Goal: Information Seeking & Learning: Learn about a topic

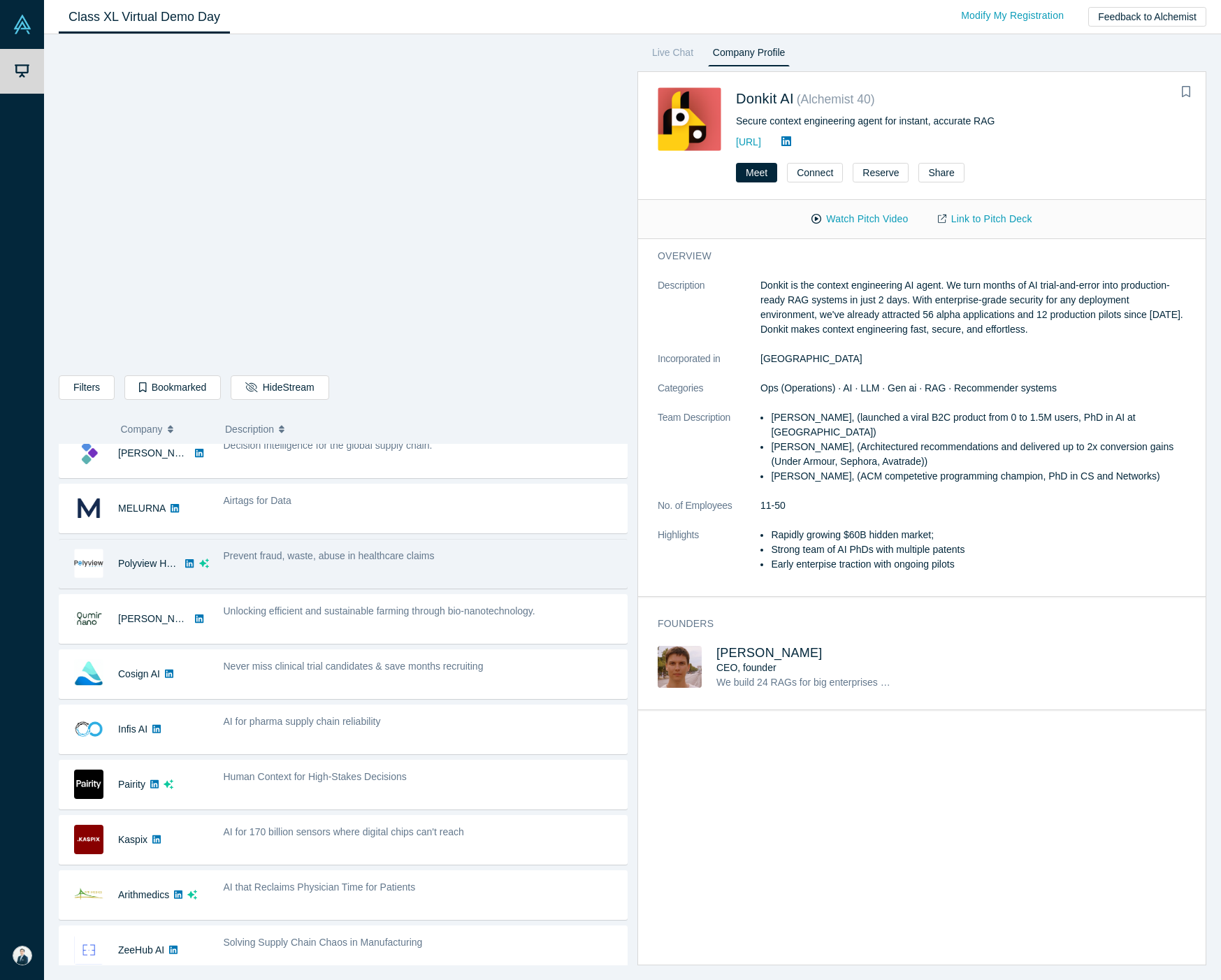
scroll to position [73, 0]
click at [423, 584] on div "Prevent fraud, waste, abuse in healthcare claims" at bounding box center [421, 562] width 411 height 44
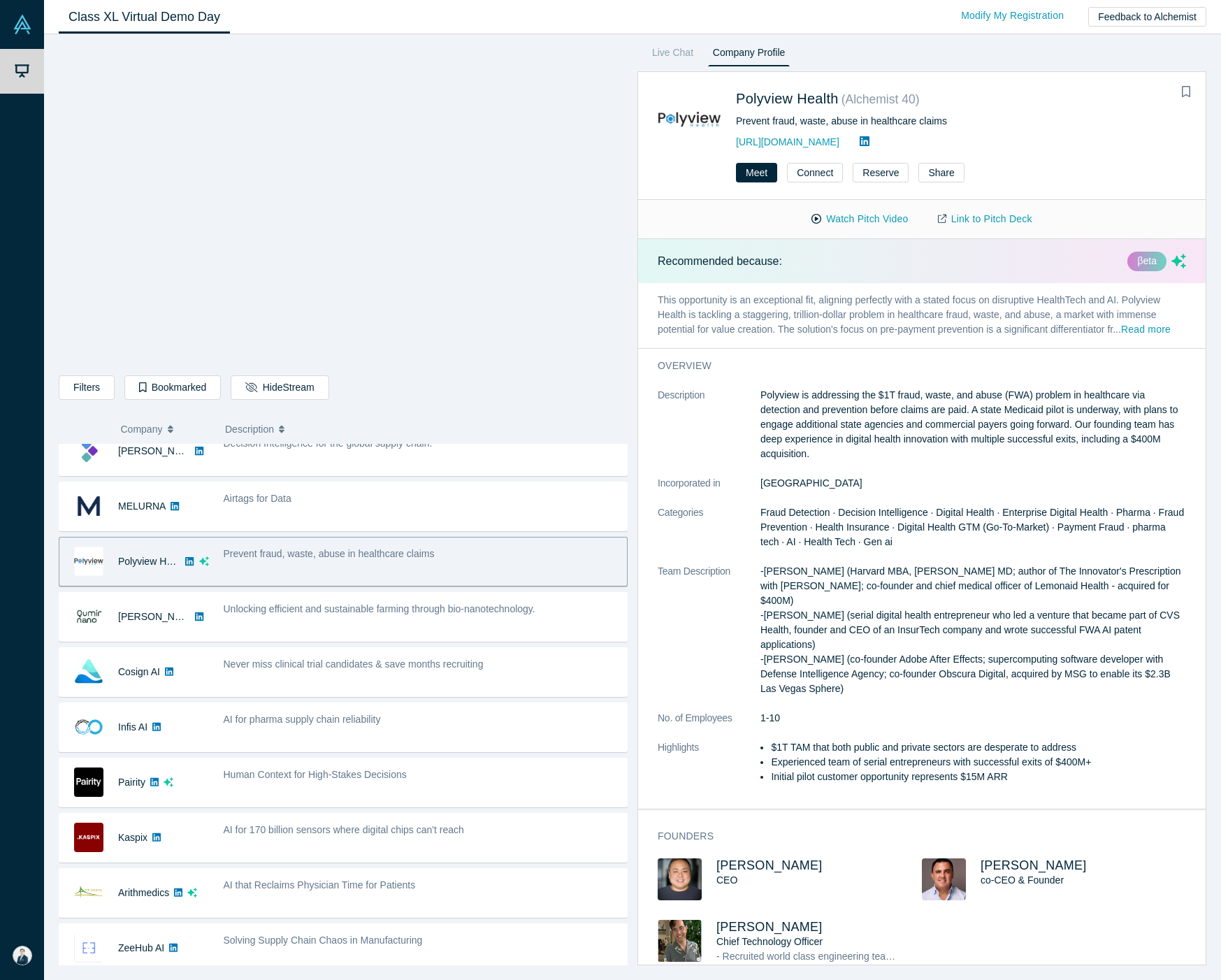
click at [1121, 338] on button "Read more" at bounding box center [1145, 330] width 50 height 16
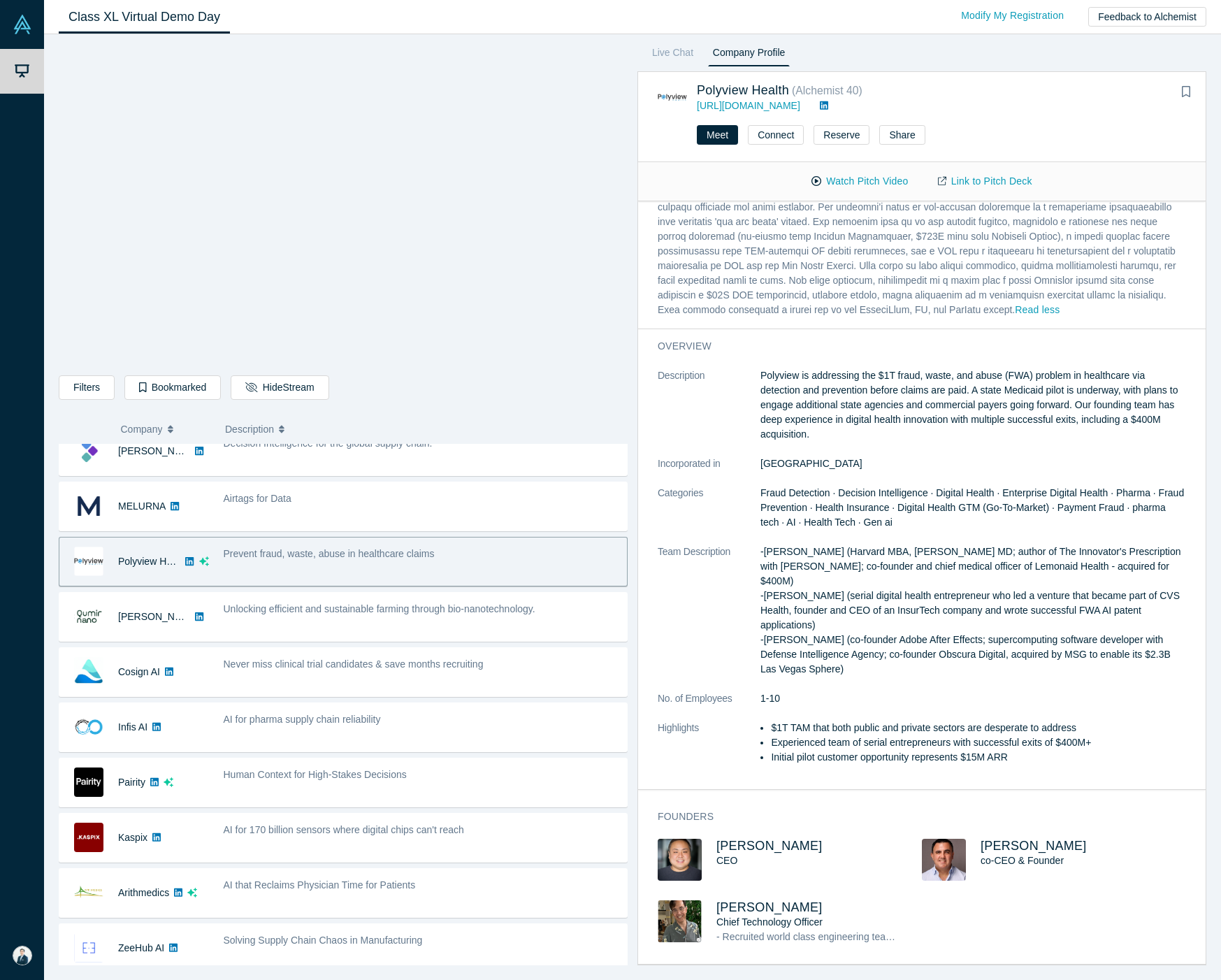
scroll to position [495, 0]
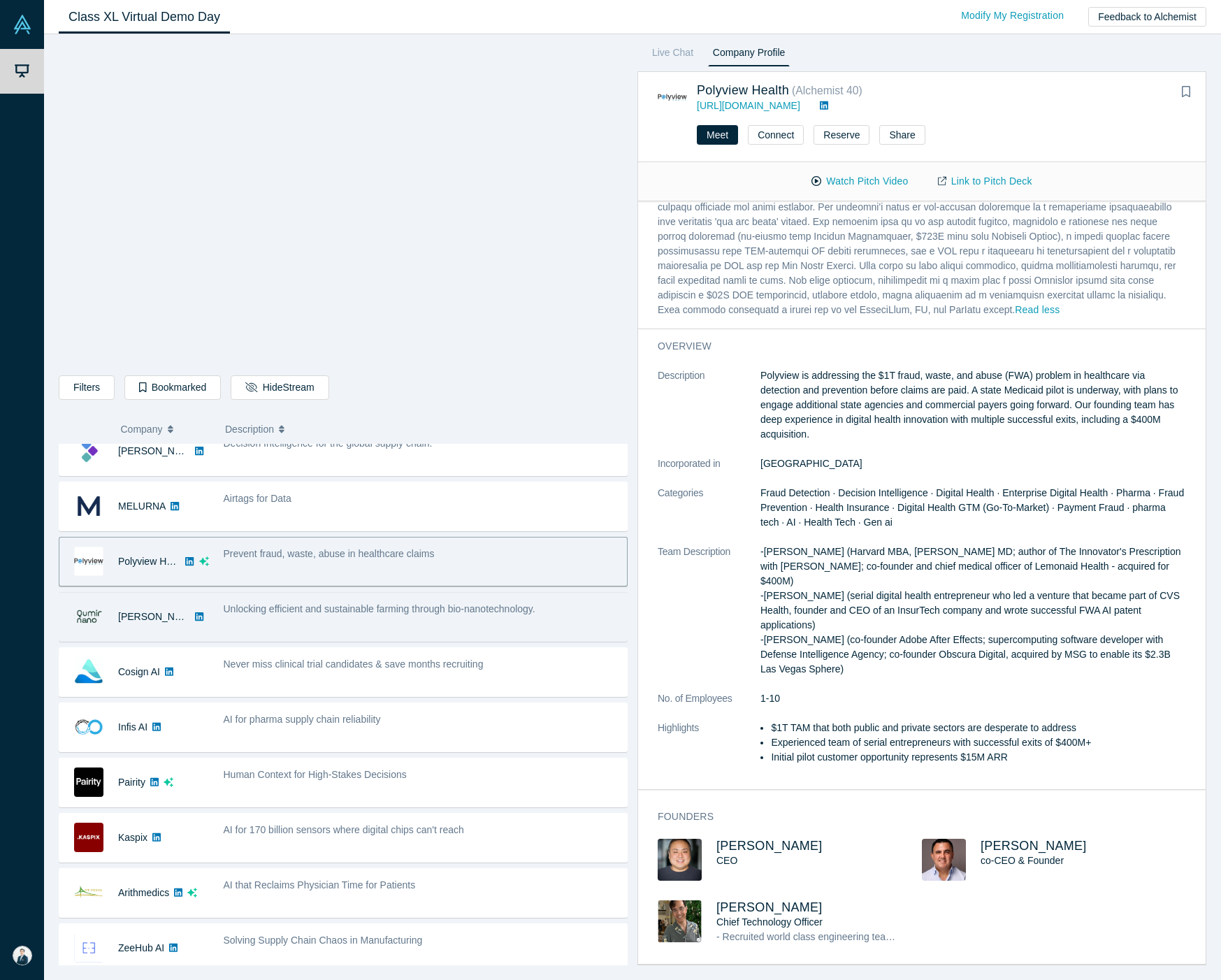
click at [351, 614] on span "Unlocking efficient and sustainable farming through bio-nanotechnology." at bounding box center [379, 608] width 311 height 11
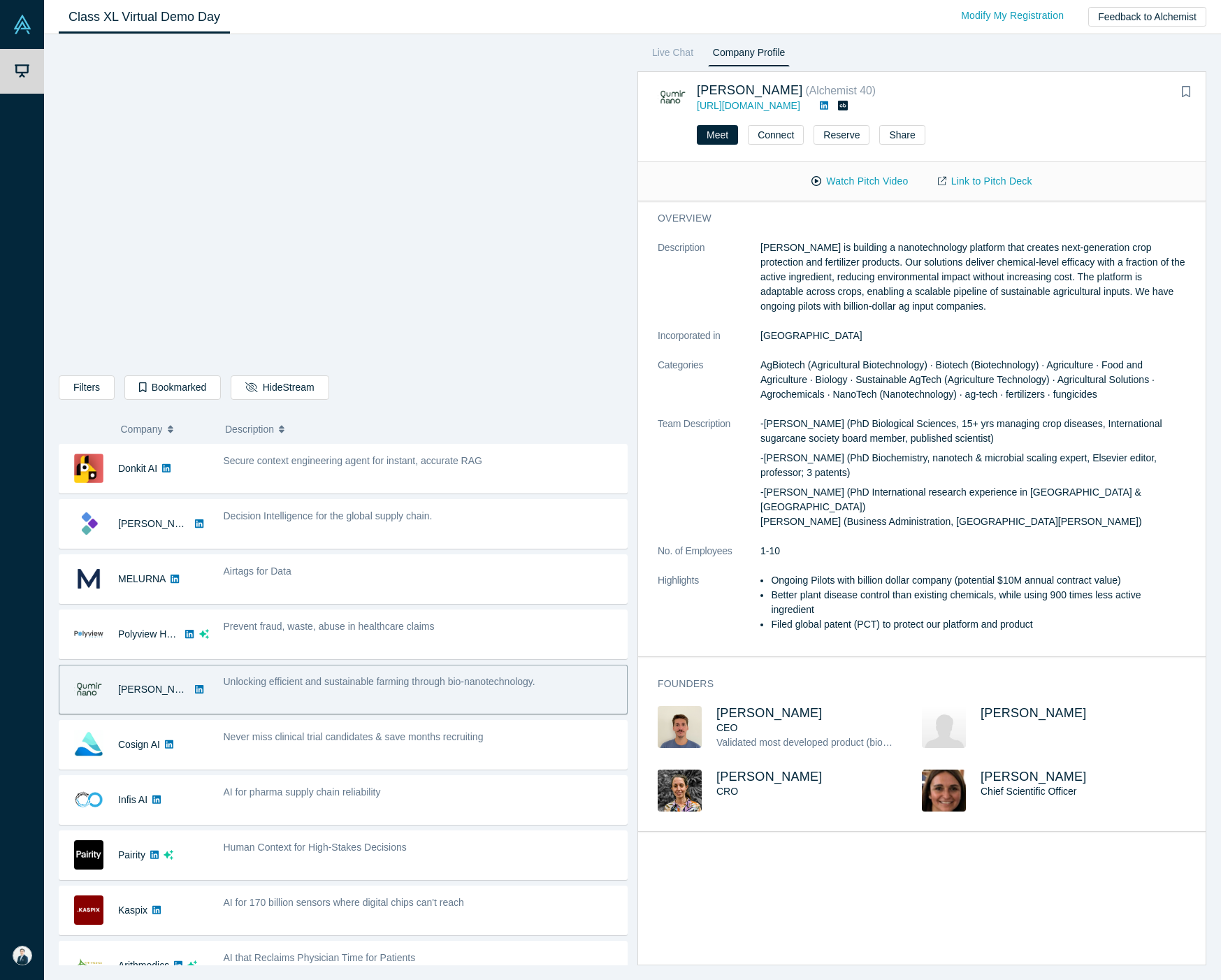
scroll to position [0, 0]
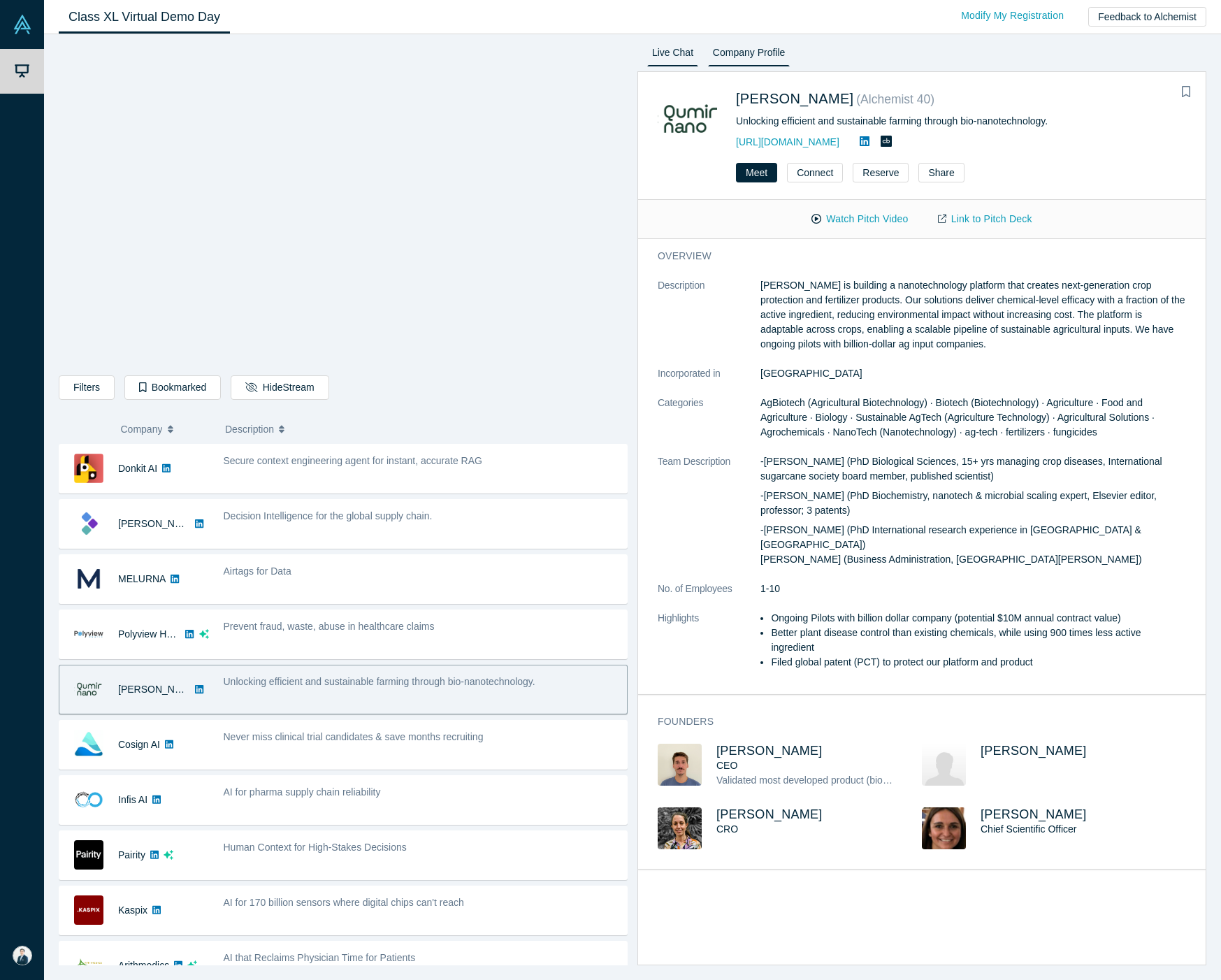
click at [686, 66] on link "Live Chat" at bounding box center [672, 55] width 51 height 22
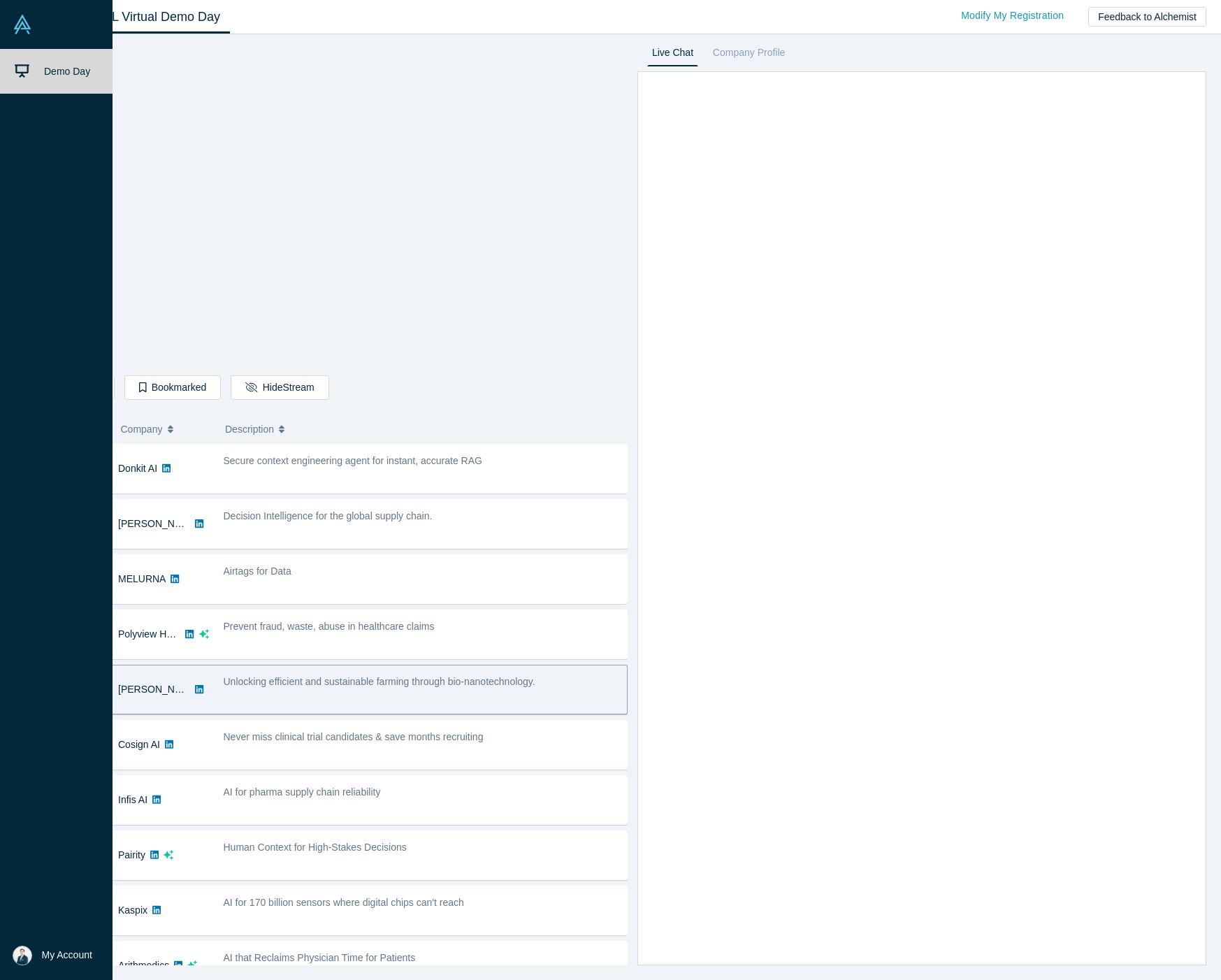
click at [48, 89] on link "Demo Day" at bounding box center [56, 71] width 112 height 45
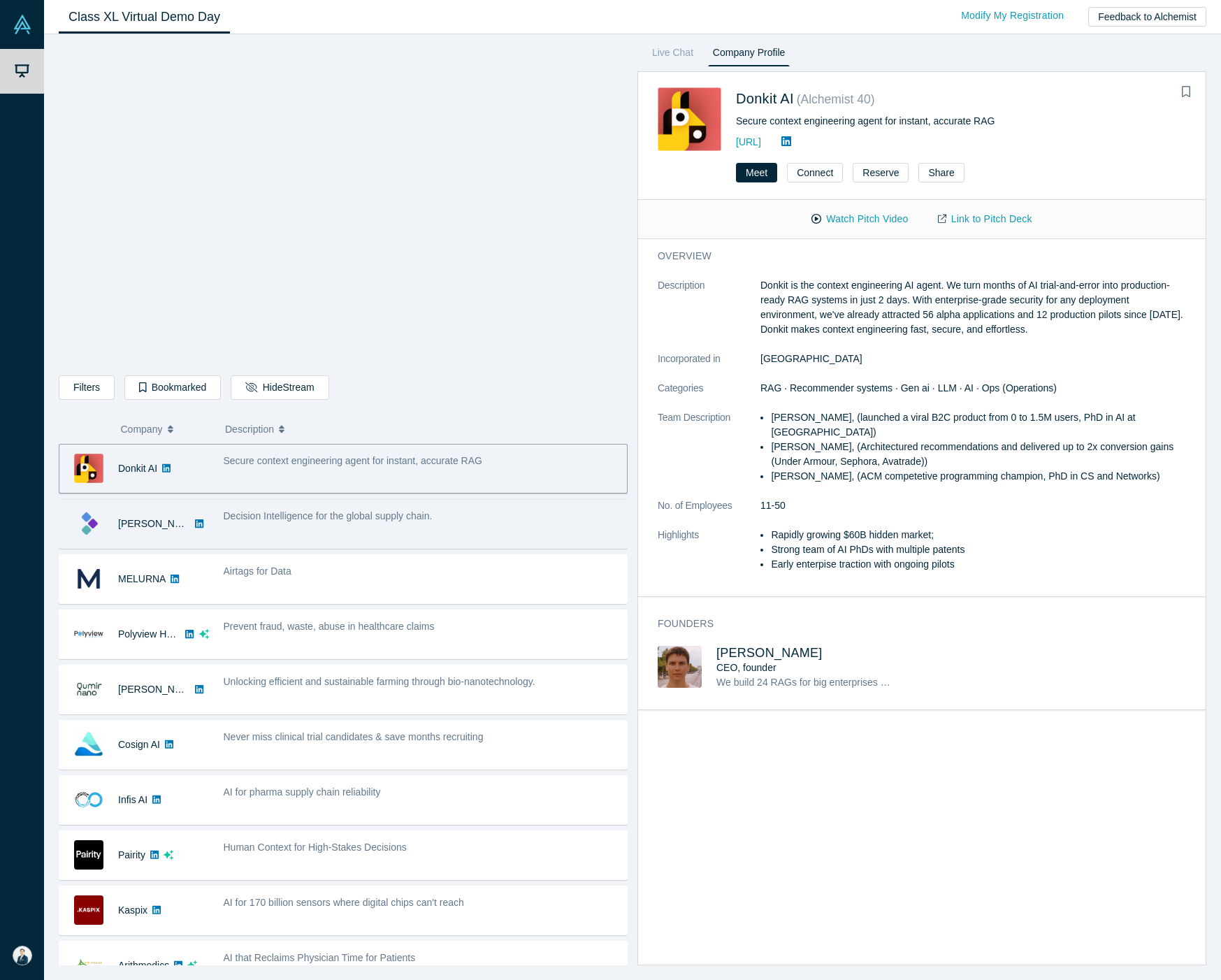
click at [398, 546] on div "Decision Intelligence for the global supply chain." at bounding box center [421, 524] width 411 height 44
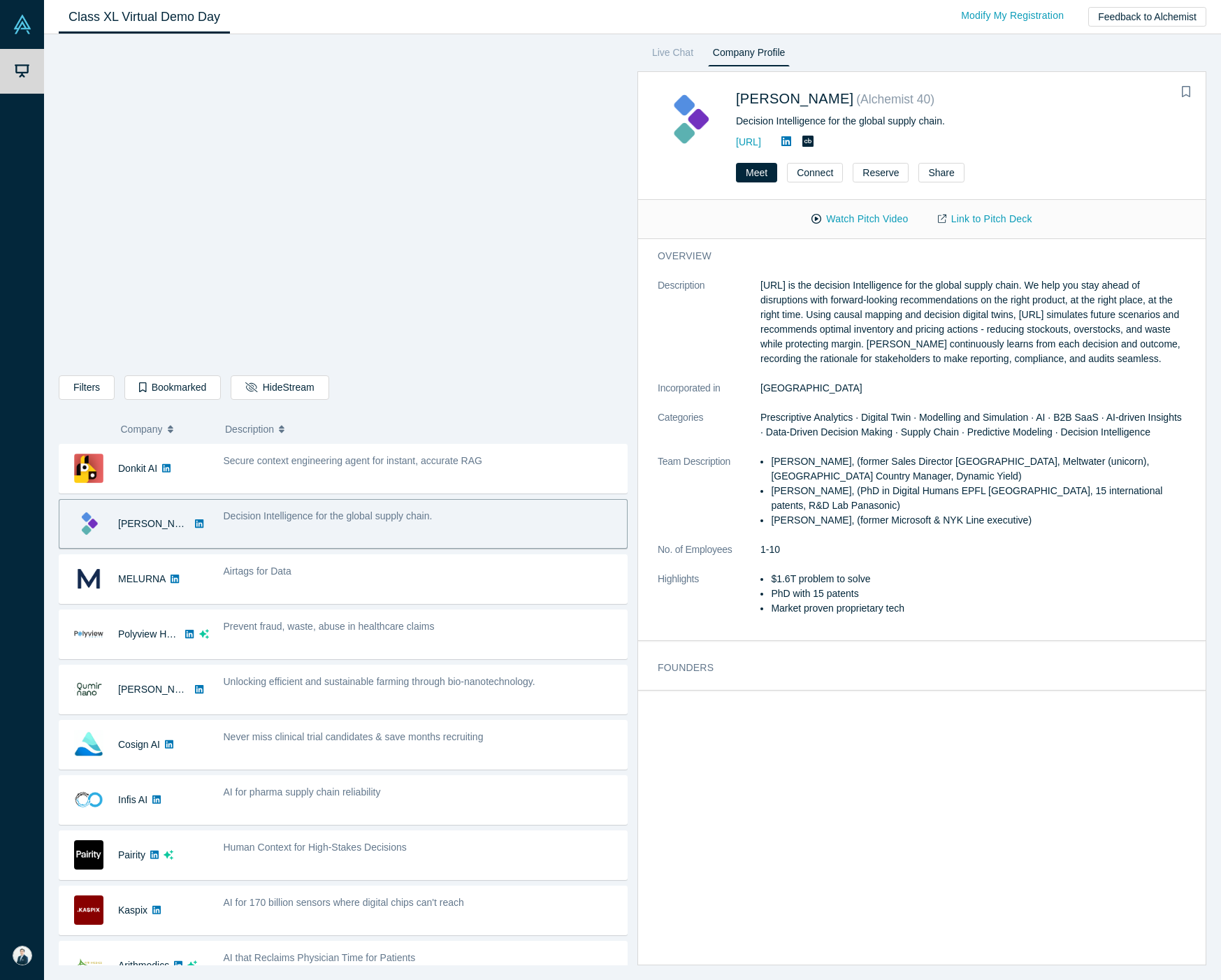
click at [398, 546] on div "Decision Intelligence for the global supply chain." at bounding box center [421, 524] width 411 height 44
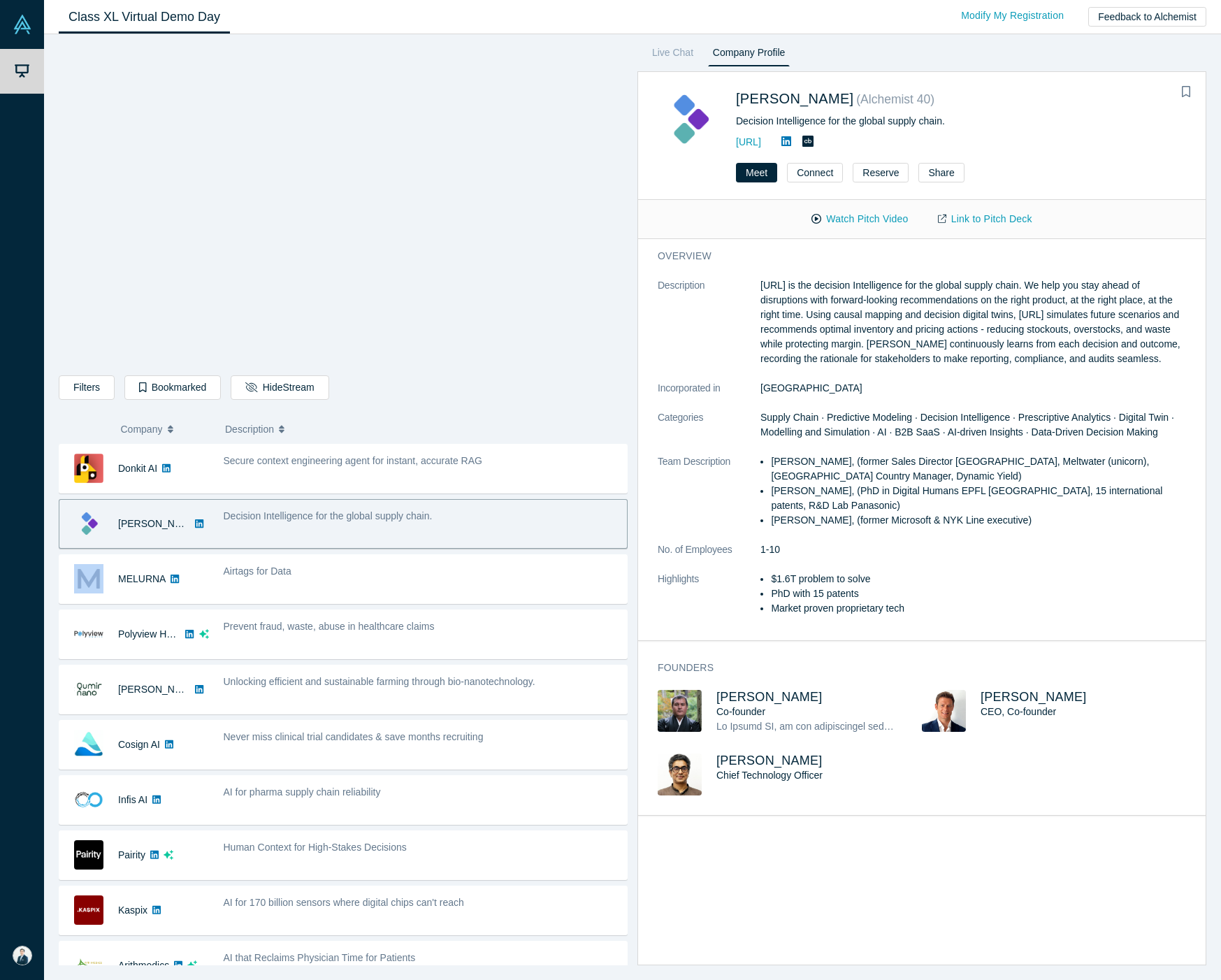
click at [398, 546] on div "Decision Intelligence for the global supply chain." at bounding box center [421, 524] width 411 height 44
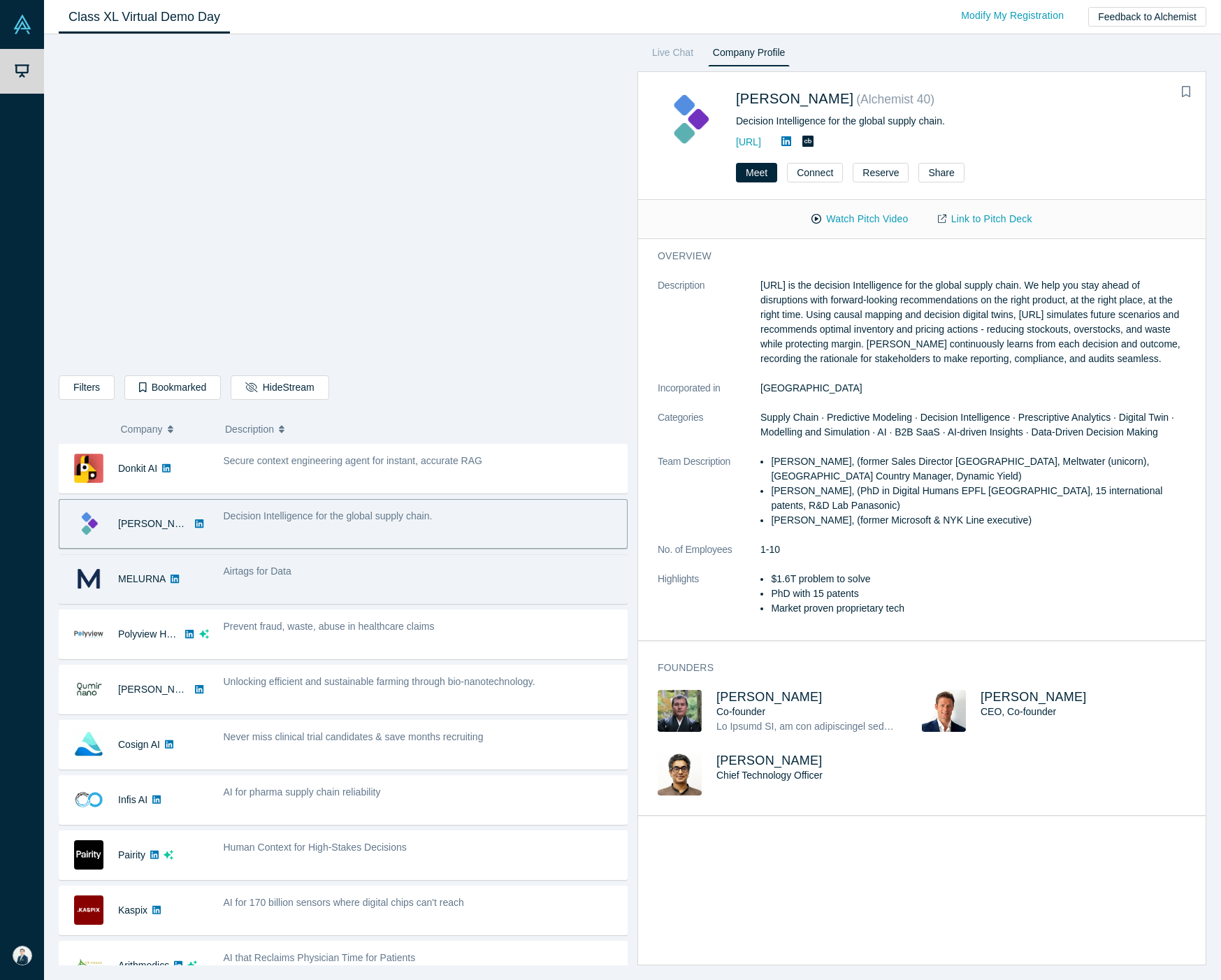
click at [292, 576] on span "Airtags for Data" at bounding box center [257, 571] width 68 height 11
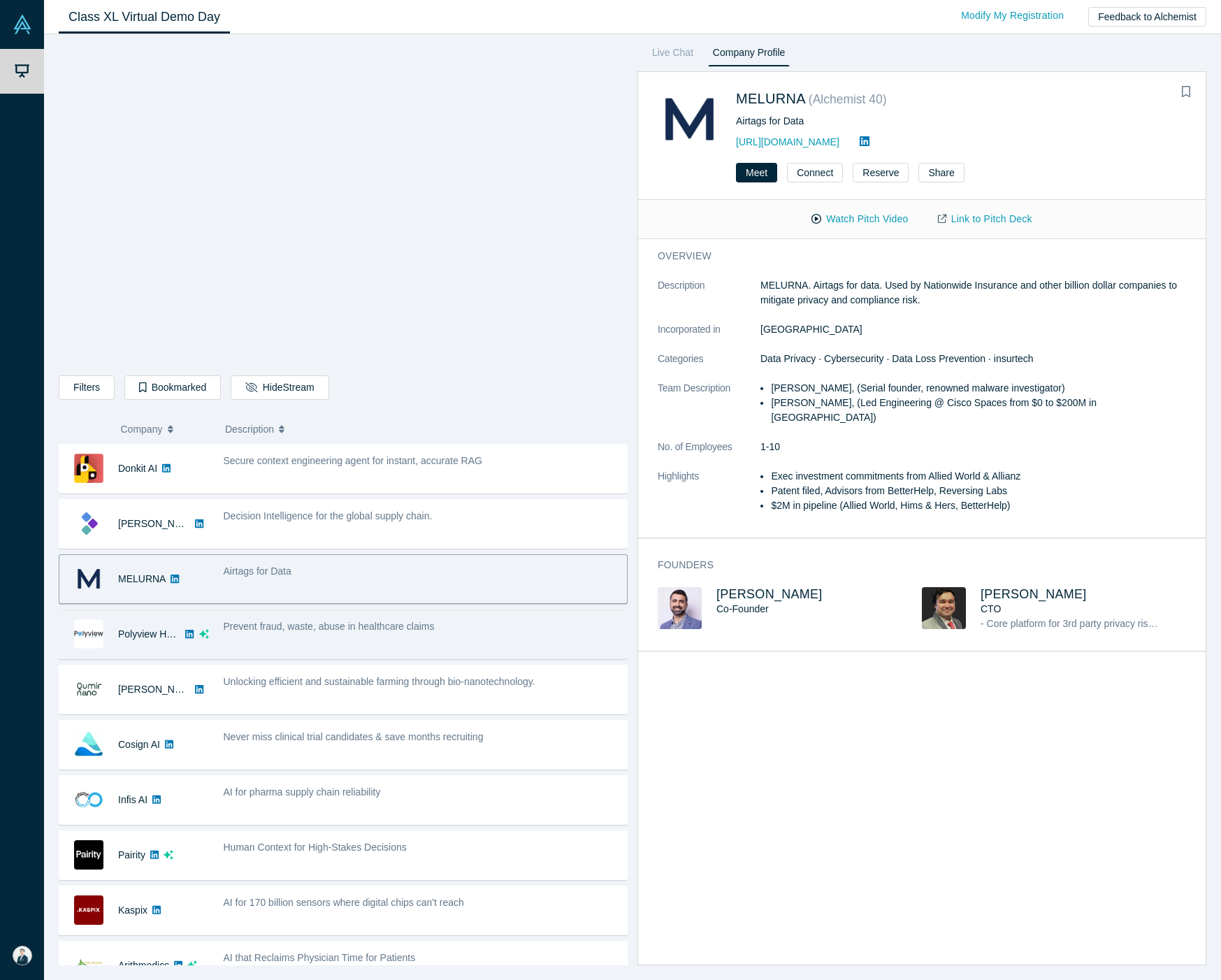
click at [350, 656] on div "Prevent fraud, waste, abuse in healthcare claims" at bounding box center [421, 634] width 411 height 44
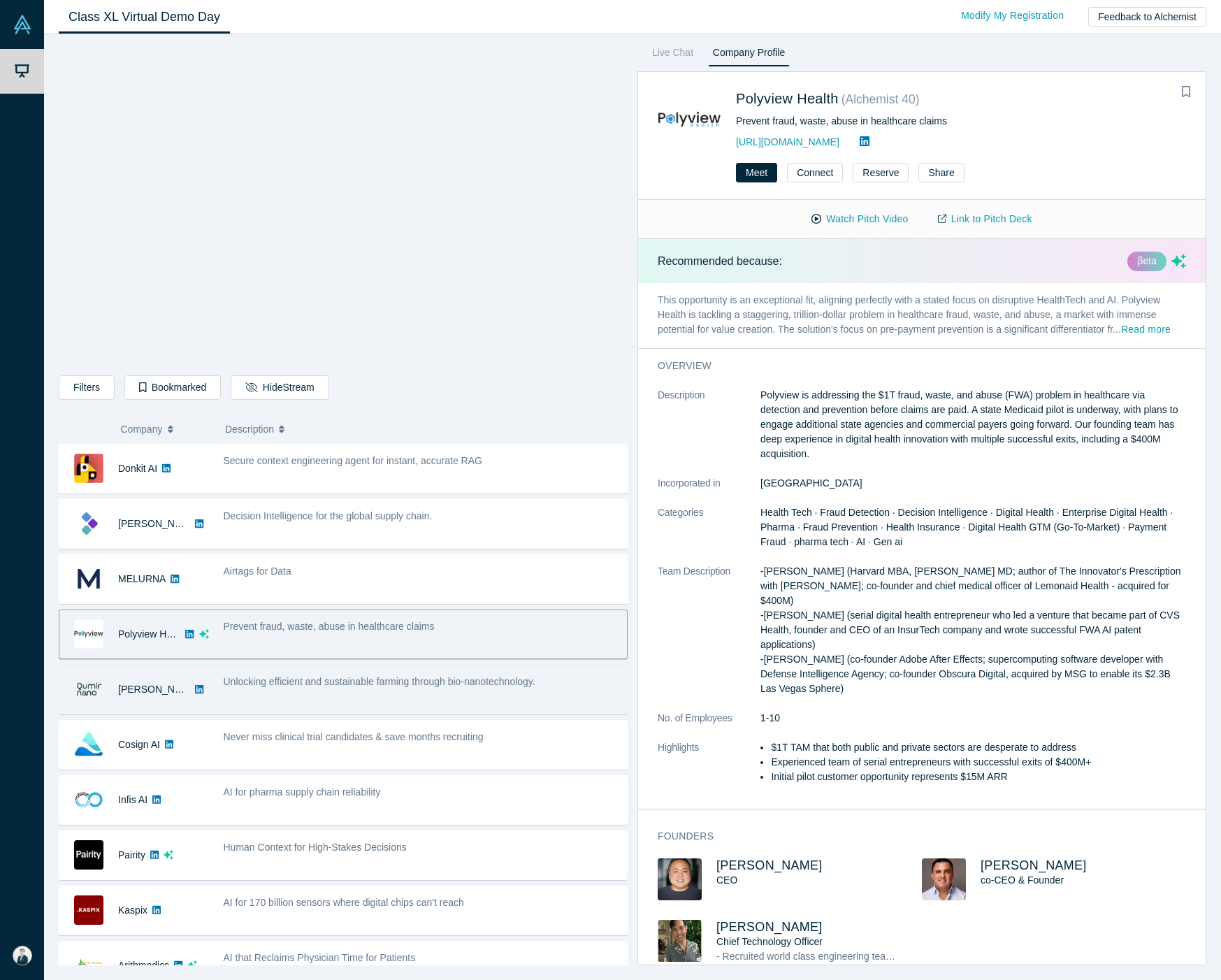
click at [348, 687] on span "Unlocking efficient and sustainable farming through bio-nanotechnology." at bounding box center [379, 681] width 311 height 11
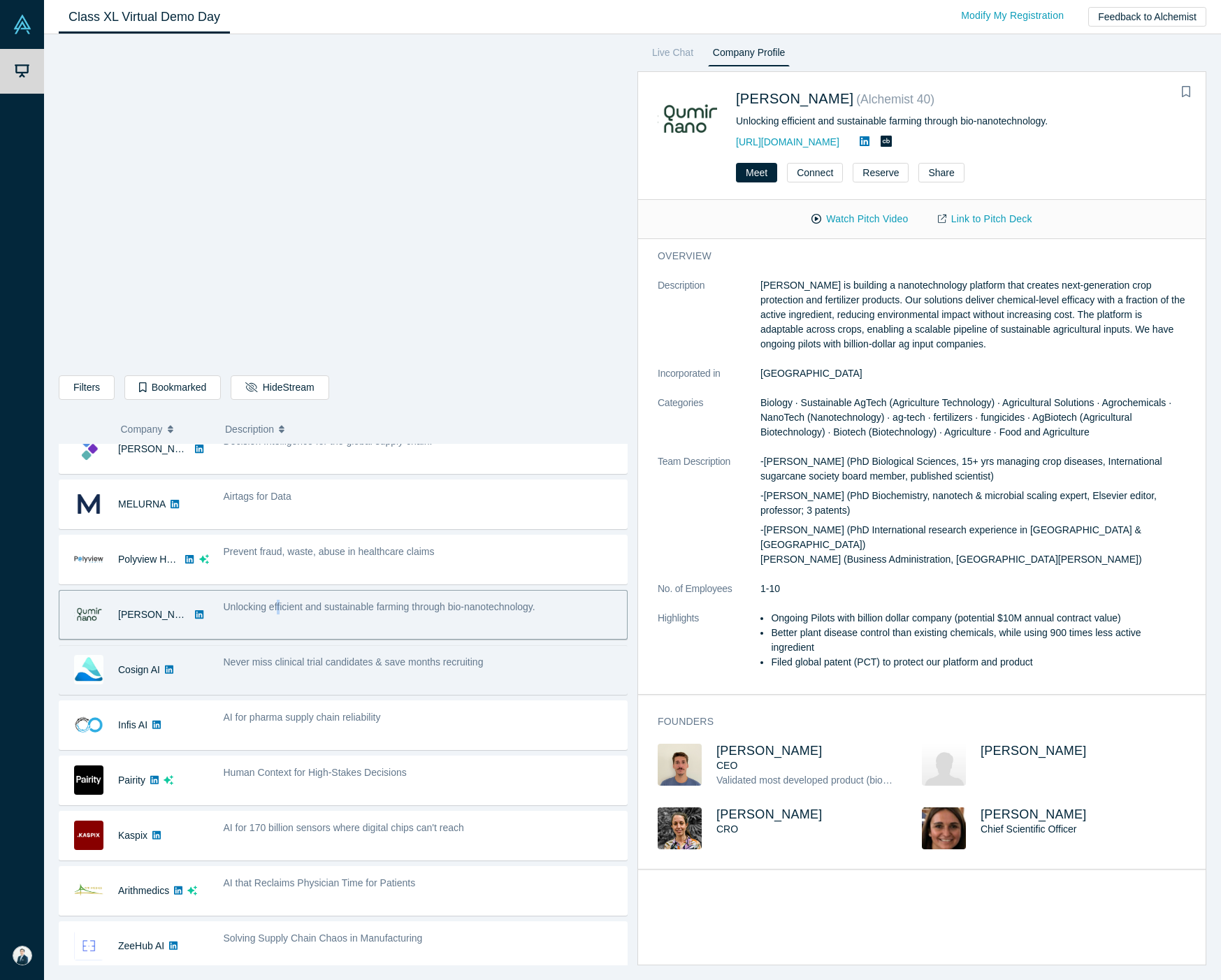
scroll to position [89, 0]
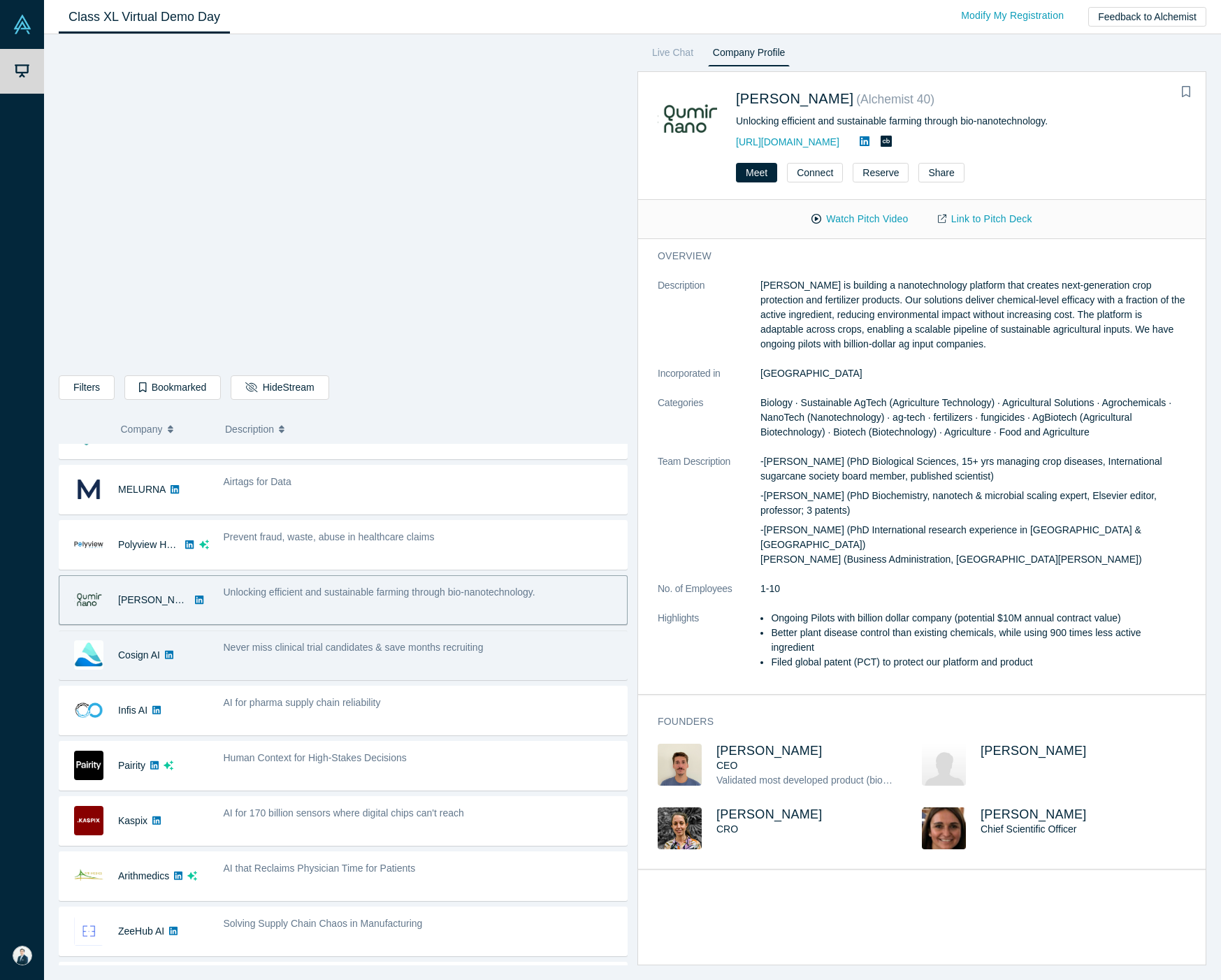
click at [353, 677] on div "Never miss clinical trial candidates & save months recruiting" at bounding box center [421, 656] width 411 height 44
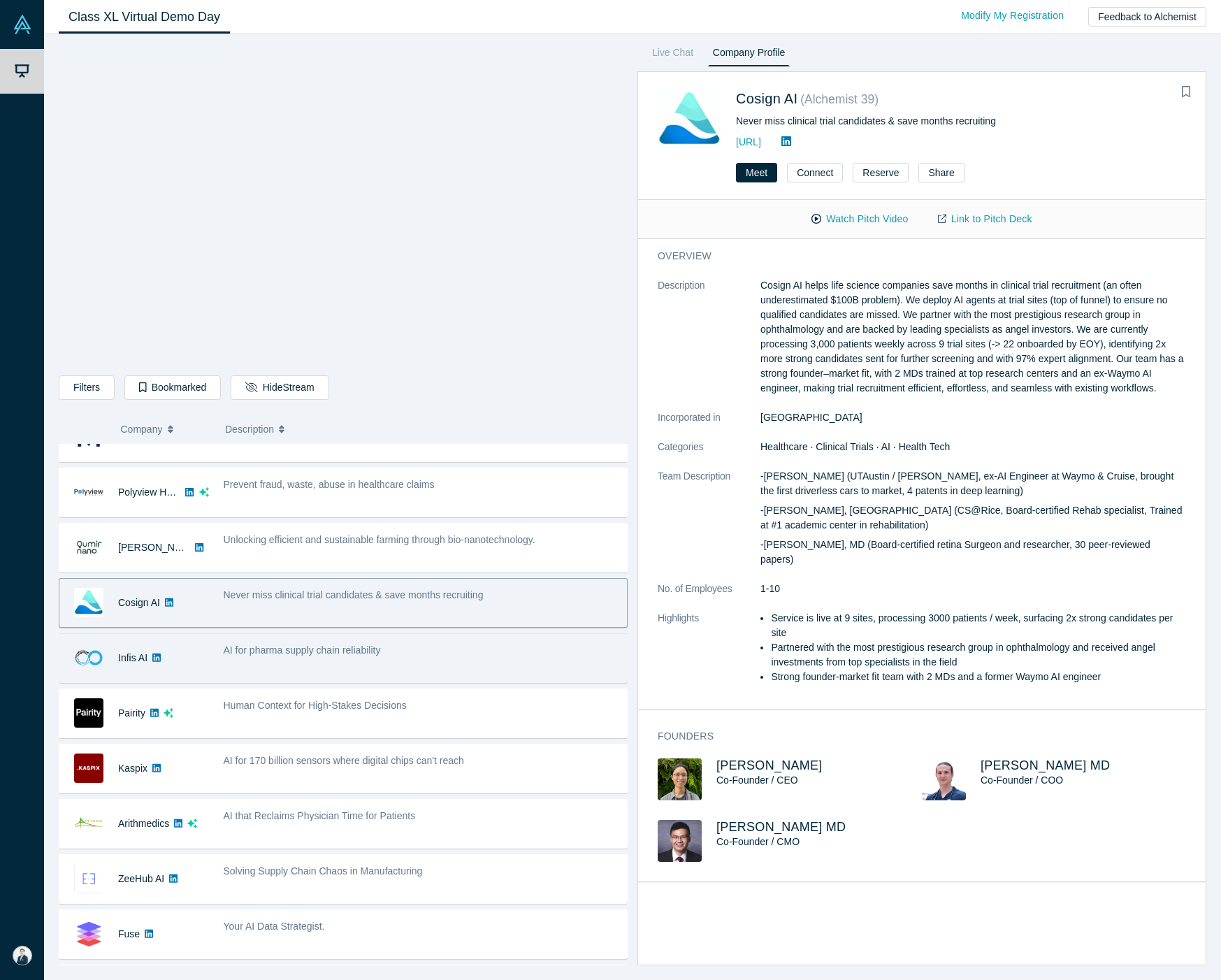
scroll to position [156, 0]
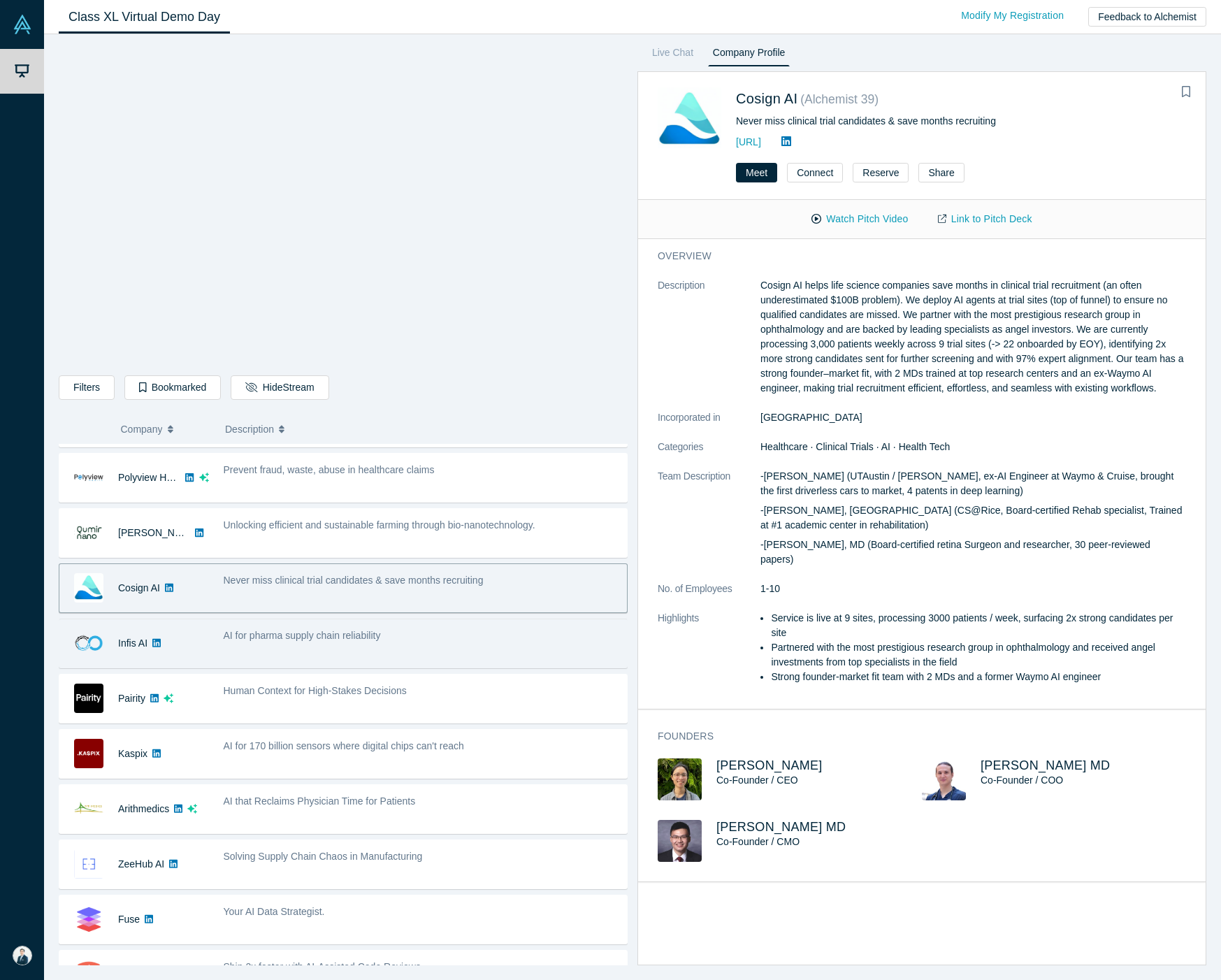
click at [354, 641] on span "AI for pharma supply chain reliability" at bounding box center [302, 635] width 157 height 11
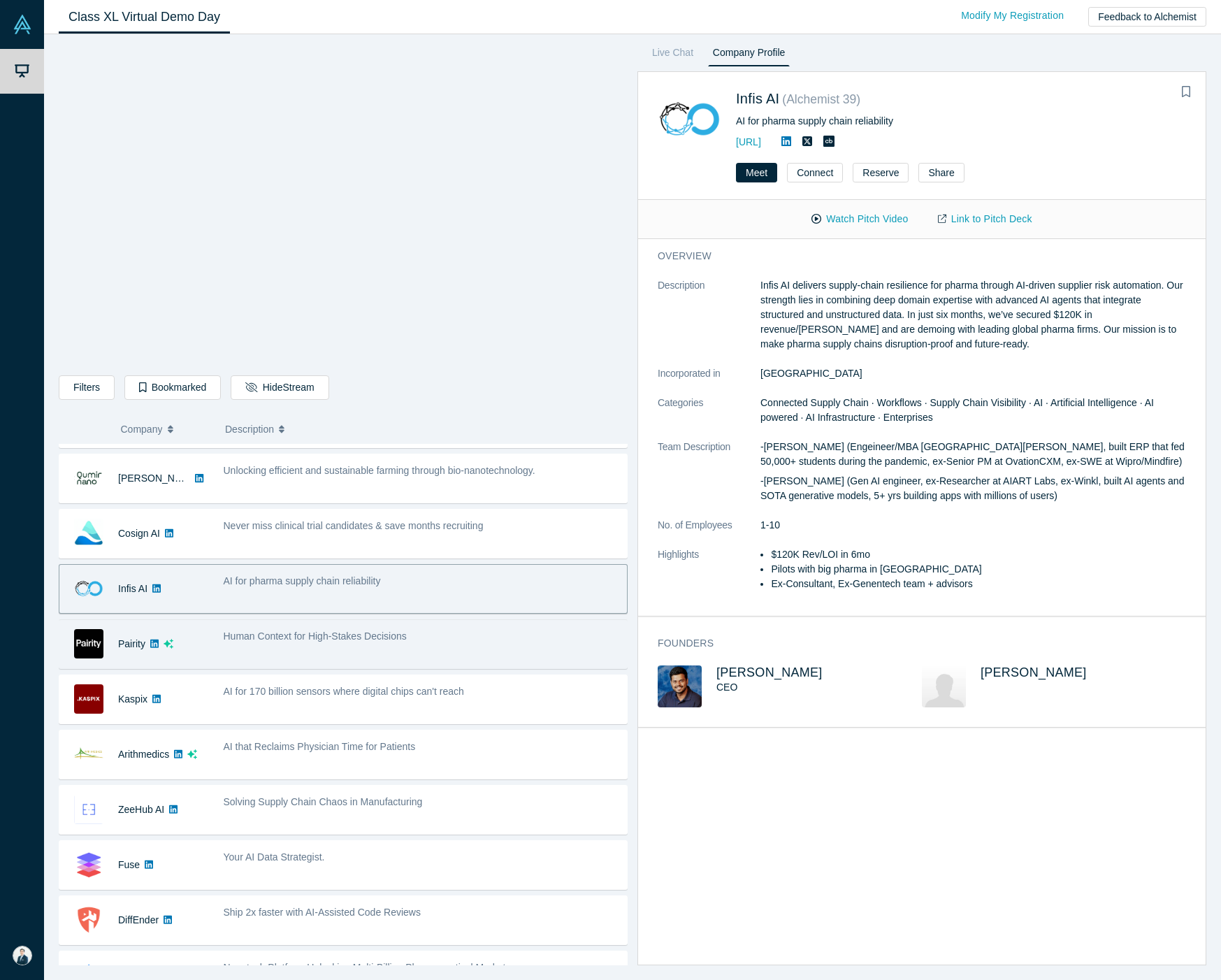
scroll to position [214, 0]
click at [340, 663] on div "Human Context for High-Stakes Decisions" at bounding box center [421, 641] width 411 height 44
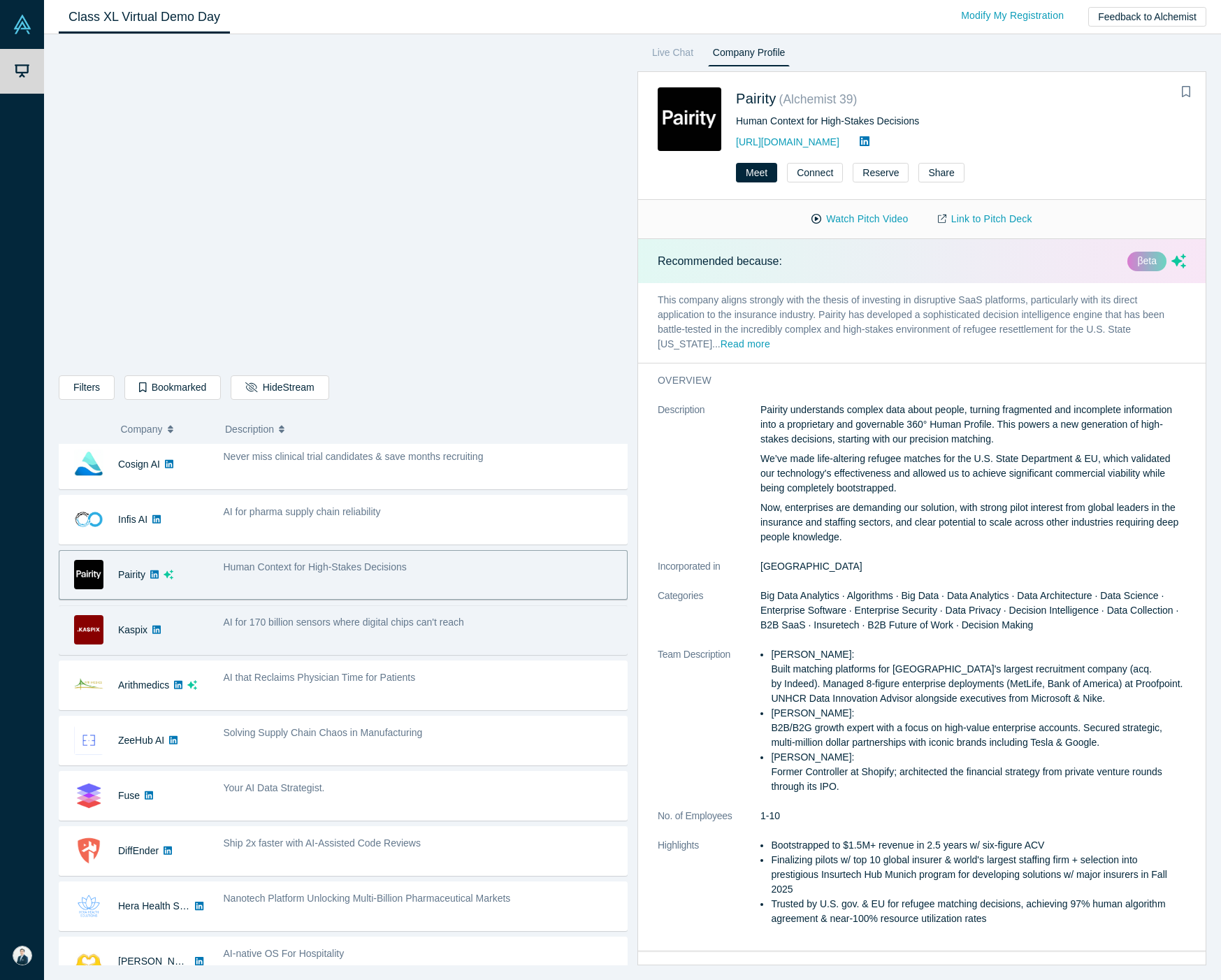
scroll to position [281, 0]
click at [343, 651] on div "AI for 170 billion sensors where digital chips can't reach" at bounding box center [421, 630] width 411 height 44
